Goal: Task Accomplishment & Management: Use online tool/utility

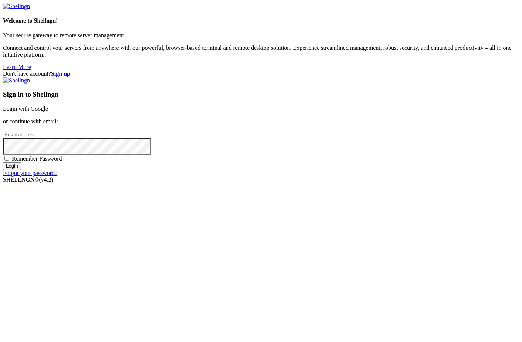
click at [437, 78] on div "Don't have account? Sign up Sign in to Shellngn Login with Google or continue w…" at bounding box center [261, 124] width 516 height 106
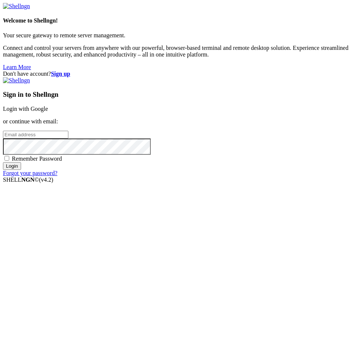
click at [190, 125] on p "or continue with email:" at bounding box center [177, 121] width 348 height 7
click at [48, 112] on link "Login with Google" at bounding box center [25, 109] width 45 height 6
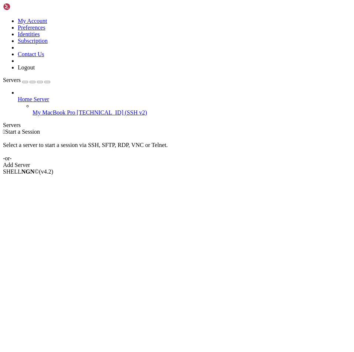
click at [64, 109] on span "My MacBook Pro" at bounding box center [54, 112] width 43 height 6
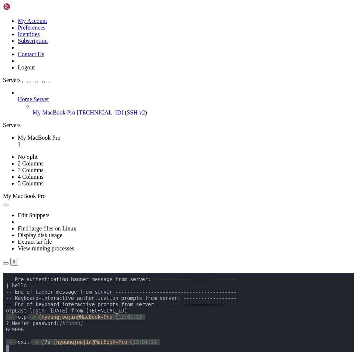
click at [152, 141] on div "" at bounding box center [184, 144] width 333 height 7
